Goal: Task Accomplishment & Management: Complete application form

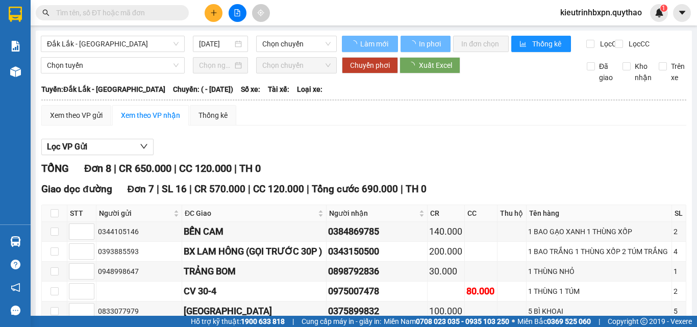
type input "[DATE]"
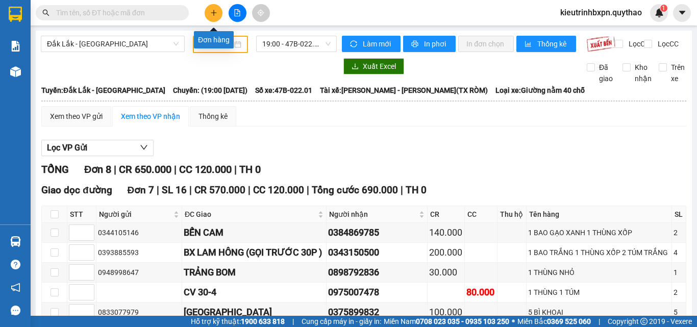
click at [215, 18] on button at bounding box center [214, 13] width 18 height 18
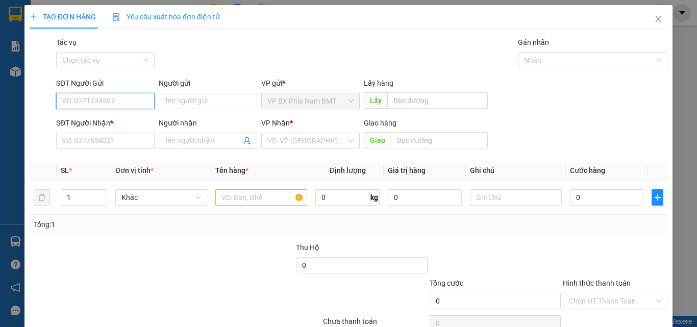
click at [83, 104] on input "SĐT Người Gửi" at bounding box center [105, 101] width 99 height 16
click at [74, 99] on input "SĐT Người Gửi" at bounding box center [105, 101] width 99 height 16
click at [84, 116] on div "0935183000" at bounding box center [104, 121] width 85 height 11
type input "0935183000"
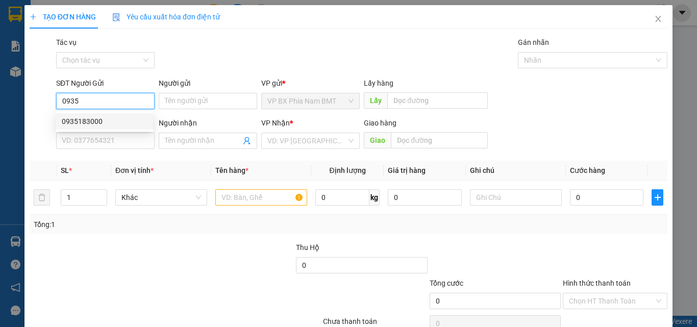
type input "0838904595"
type input "BẾN CÁT"
drag, startPoint x: 105, startPoint y: 102, endPoint x: 1, endPoint y: 85, distance: 106.1
click at [1, 85] on div "TẠO ĐƠN HÀNG Yêu cầu xuất hóa đơn điện tử Transit Pickup Surcharge Ids Transit …" at bounding box center [348, 163] width 697 height 327
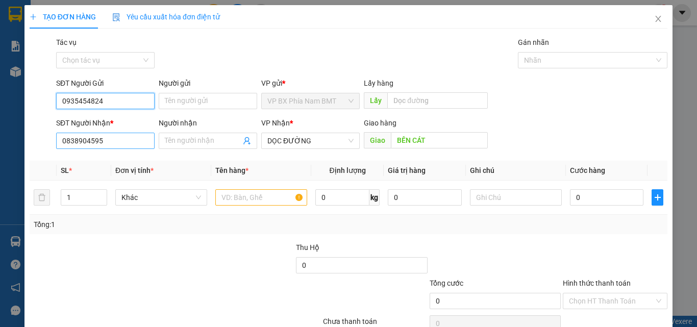
type input "0935454824"
drag, startPoint x: 113, startPoint y: 143, endPoint x: 32, endPoint y: 143, distance: 81.7
click at [32, 143] on div "SĐT Người Nhận * 0838904595 0838904595 Người nhận Tên người nhận VP Nhận * DỌC …" at bounding box center [349, 135] width 640 height 36
click at [67, 141] on input "SĐT Người Nhận *" at bounding box center [105, 141] width 99 height 16
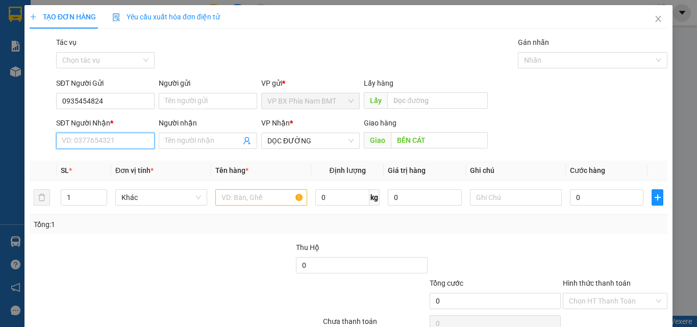
click at [67, 141] on input "SĐT Người Nhận *" at bounding box center [105, 141] width 99 height 16
click at [75, 147] on input "0978478439" at bounding box center [105, 141] width 99 height 16
click at [77, 148] on input "0978478439" at bounding box center [105, 141] width 99 height 16
click at [89, 145] on input "0978478439" at bounding box center [105, 141] width 99 height 16
click at [79, 148] on input "0978478439" at bounding box center [105, 141] width 99 height 16
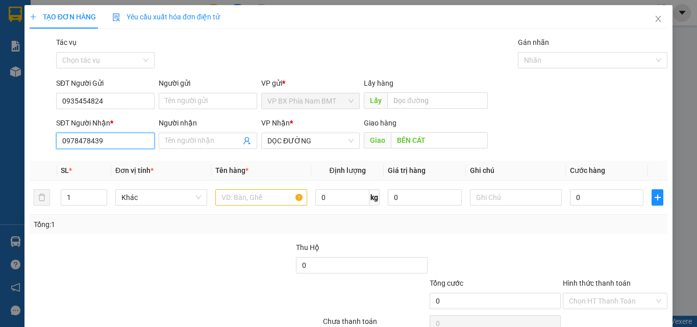
click at [89, 146] on input "0978478439" at bounding box center [105, 141] width 99 height 16
click at [106, 140] on input "0978478439" at bounding box center [105, 141] width 99 height 16
click at [77, 144] on input "0978478439" at bounding box center [105, 141] width 99 height 16
click at [88, 146] on input "0978478439" at bounding box center [105, 141] width 99 height 16
click at [106, 141] on input "0978478439" at bounding box center [105, 141] width 99 height 16
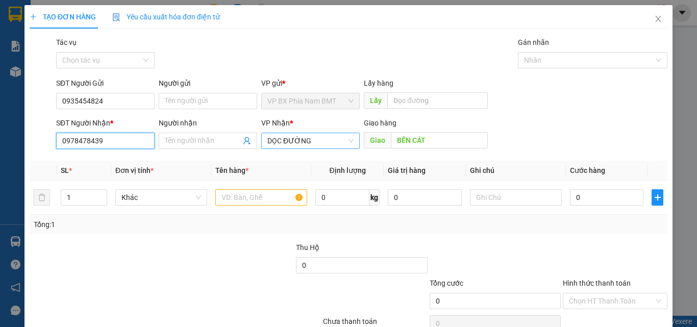
click at [308, 139] on span "DỌC ĐƯỜNG" at bounding box center [311, 140] width 86 height 15
type input "0978478439"
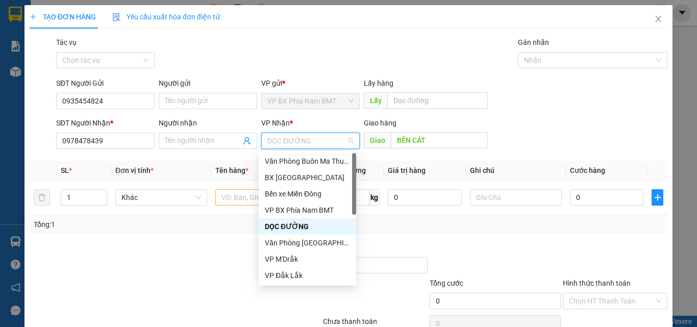
click at [288, 224] on div "DỌC ĐƯỜNG" at bounding box center [307, 226] width 85 height 11
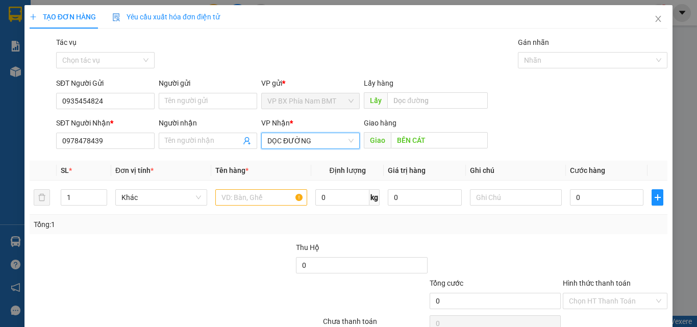
click at [335, 147] on span "DỌC ĐƯỜNG" at bounding box center [311, 140] width 86 height 15
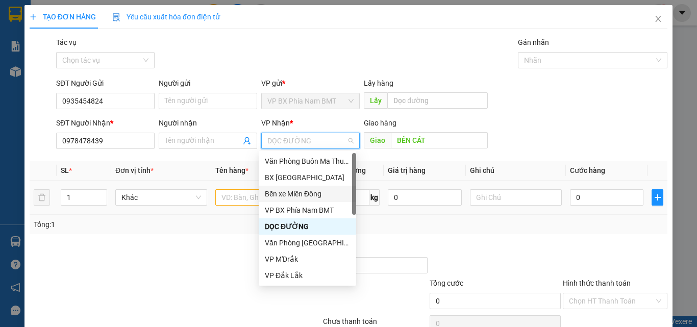
click at [315, 189] on div "Bến xe Miền Đông" at bounding box center [307, 193] width 85 height 11
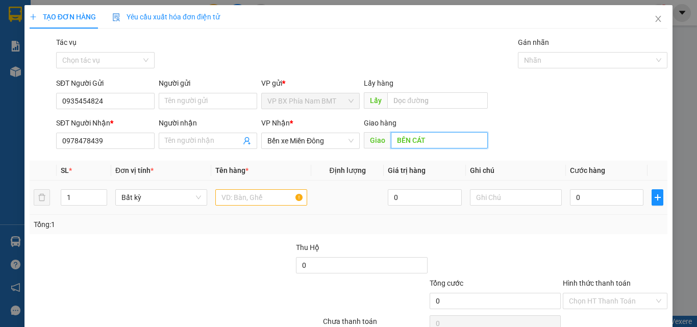
click at [433, 135] on input "BẾN CÁT" at bounding box center [439, 140] width 97 height 16
click at [268, 201] on input "text" at bounding box center [261, 197] width 92 height 16
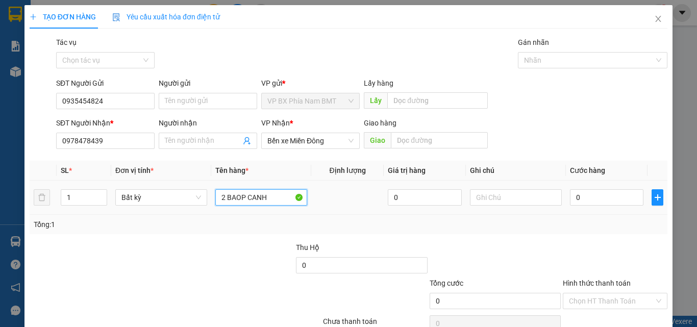
click at [242, 200] on input "2 BAOP CANH" at bounding box center [261, 197] width 92 height 16
click at [248, 199] on input "2 BAO CANH" at bounding box center [261, 197] width 92 height 16
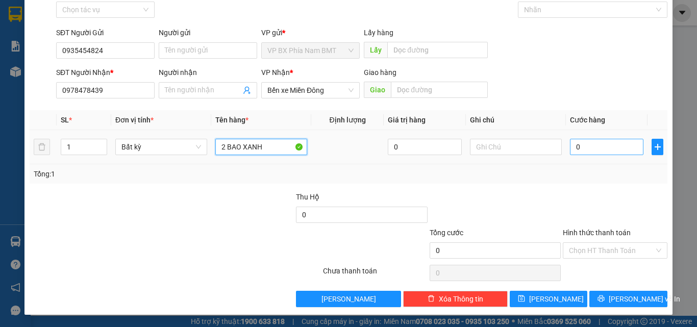
type input "2 BAO XANH"
type input "1"
type input "14"
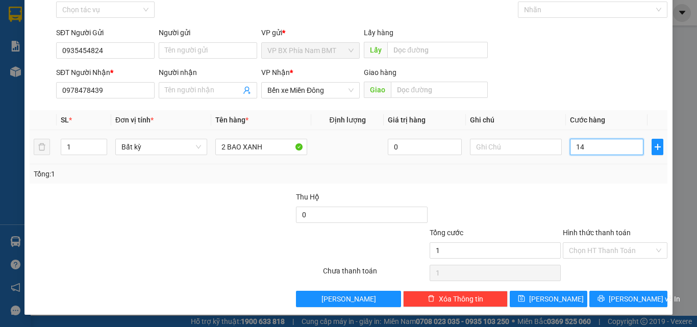
type input "14"
type input "140"
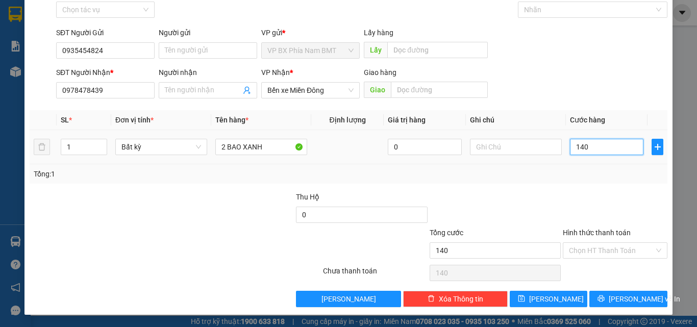
type input "1.400"
type input "14.000"
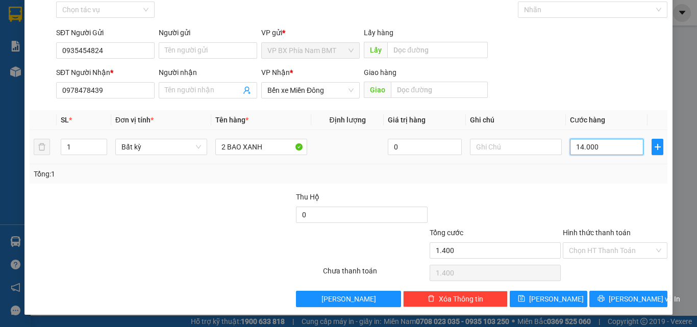
type input "14.000"
type input "140.000"
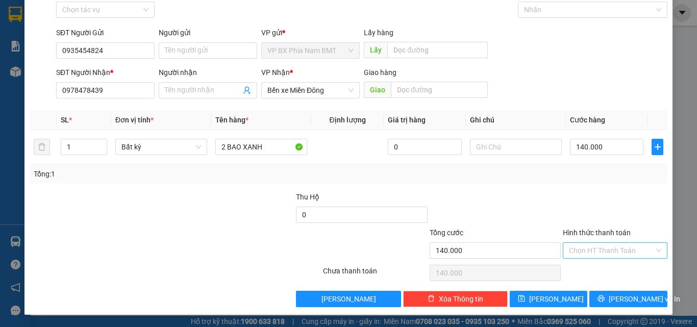
click at [580, 247] on input "Hình thức thanh toán" at bounding box center [611, 250] width 85 height 15
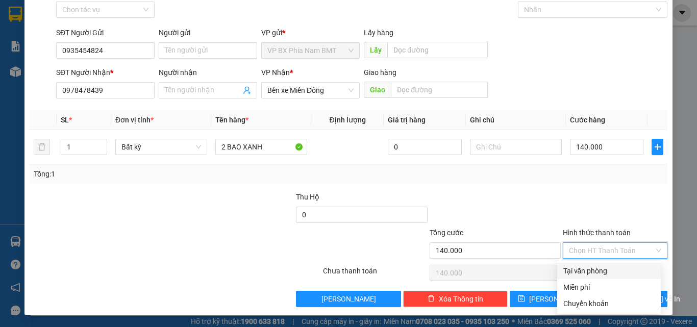
click at [604, 274] on div "Tại văn phòng" at bounding box center [609, 271] width 91 height 11
type input "0"
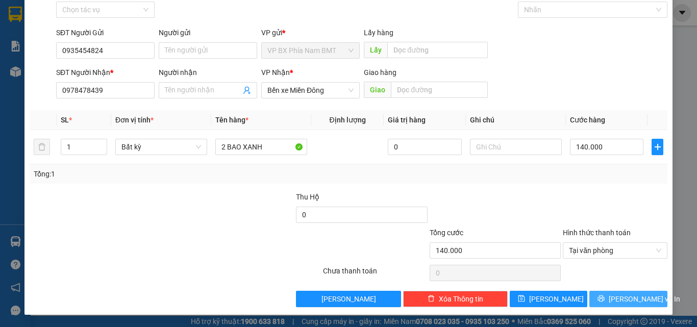
click at [605, 299] on icon "printer" at bounding box center [601, 298] width 7 height 7
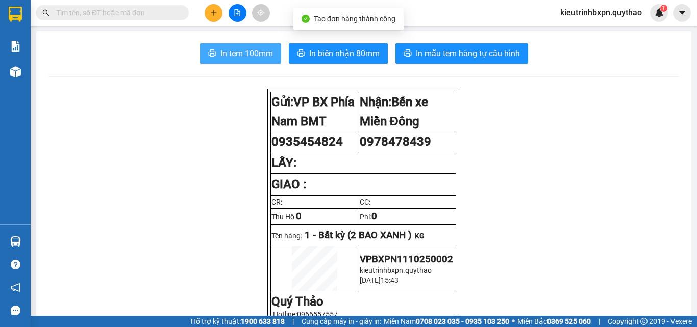
click at [249, 55] on span "In tem 100mm" at bounding box center [247, 53] width 53 height 13
click at [247, 55] on span "In tem 100mm" at bounding box center [247, 53] width 53 height 13
